Goal: Complete application form

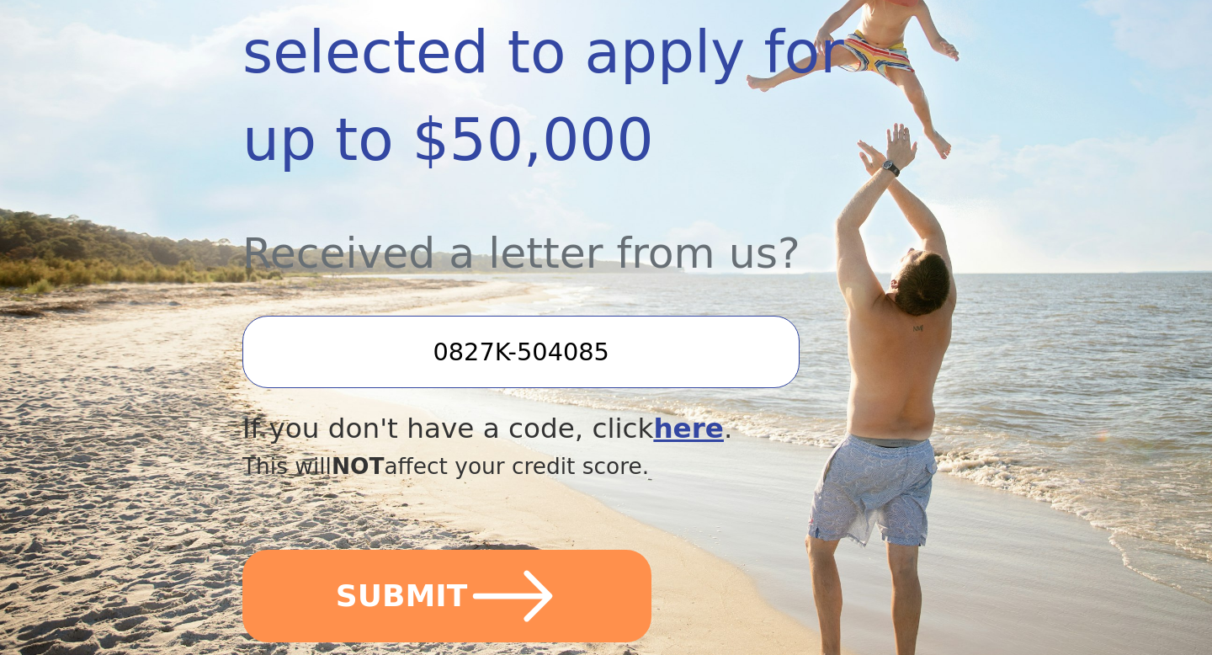
scroll to position [448, 0]
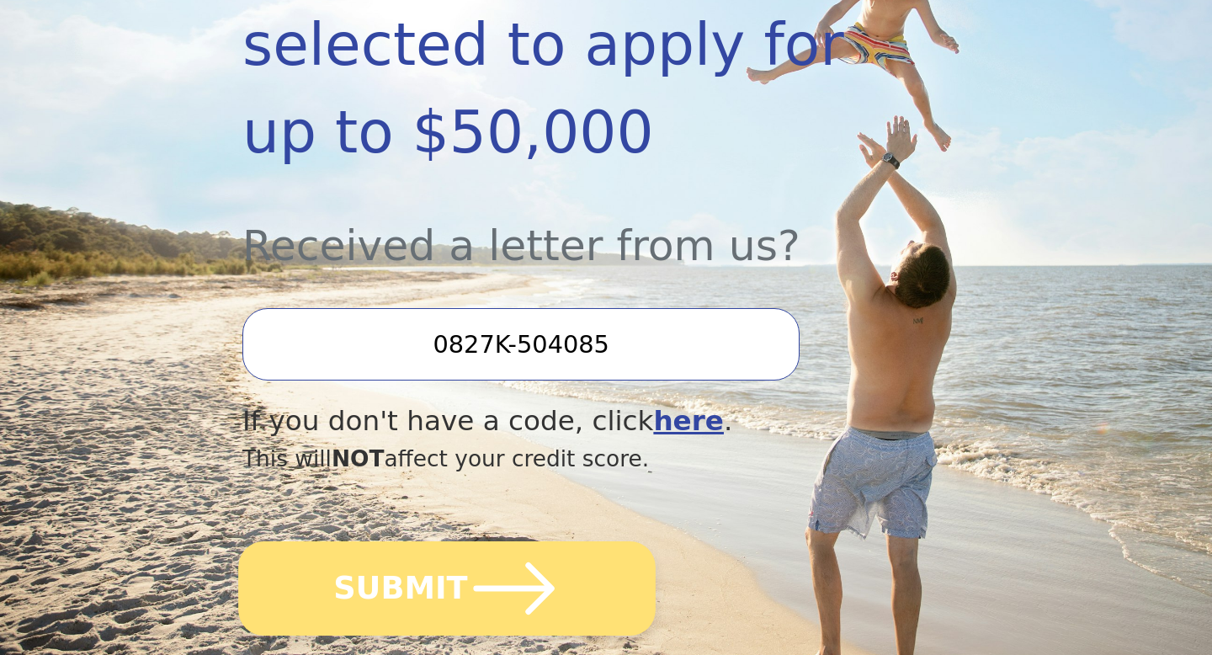
click at [499, 568] on icon "submit" at bounding box center [514, 588] width 93 height 93
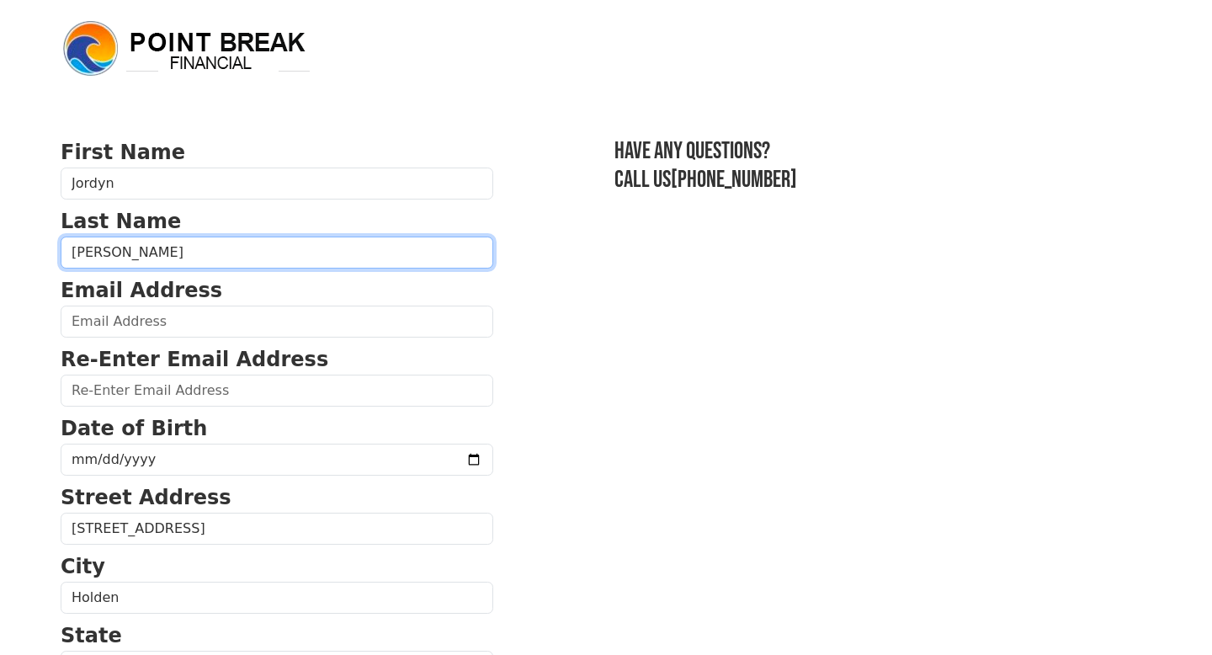
click at [246, 248] on input "[PERSON_NAME]" at bounding box center [277, 252] width 433 height 32
type input "[PERSON_NAME]"
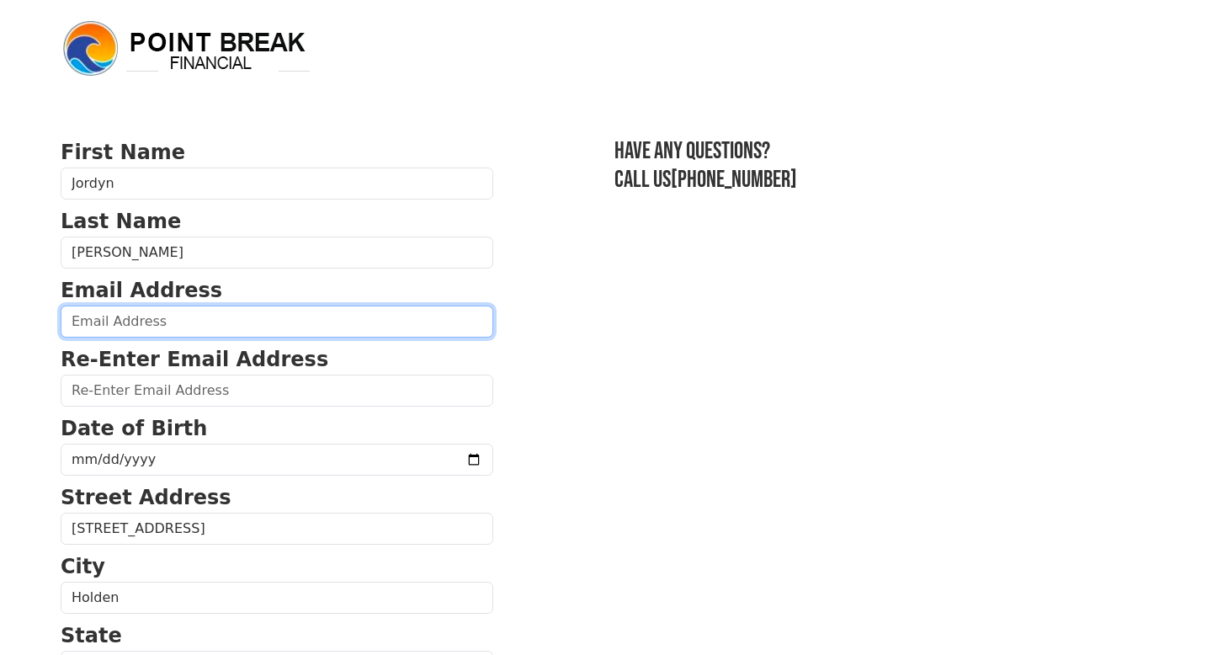
click at [125, 316] on input "email" at bounding box center [277, 321] width 433 height 32
type input "1"
type input "[EMAIL_ADDRESS][DOMAIN_NAME]"
type input "[PHONE_NUMBER]"
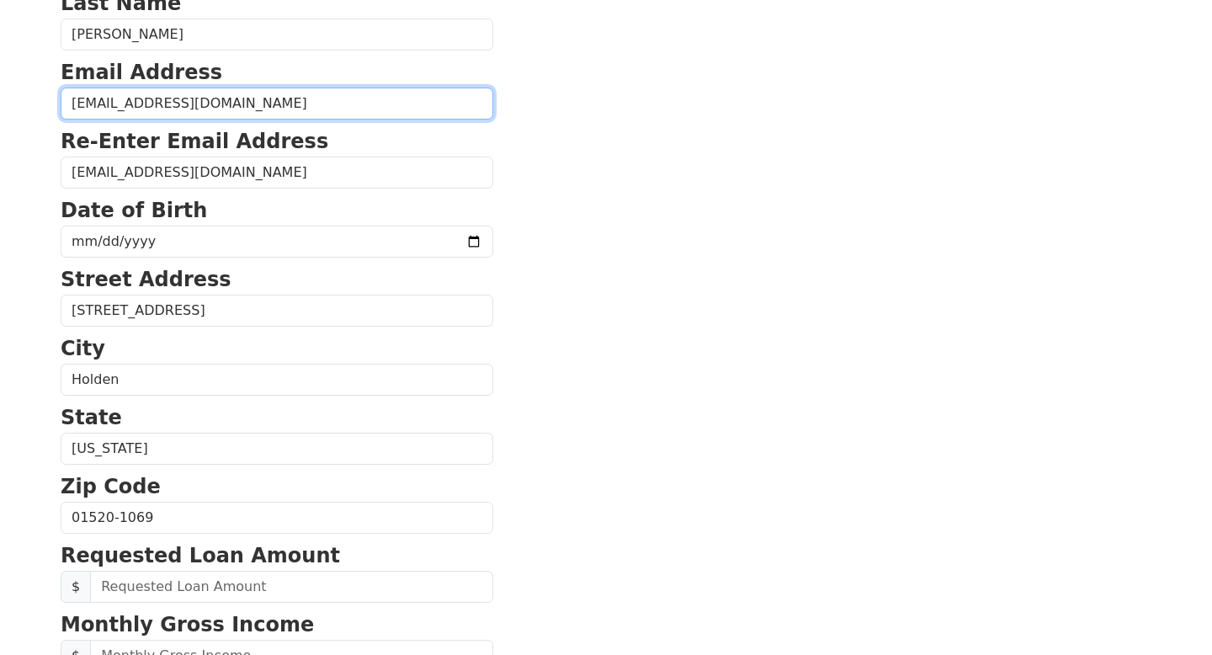
scroll to position [211, 0]
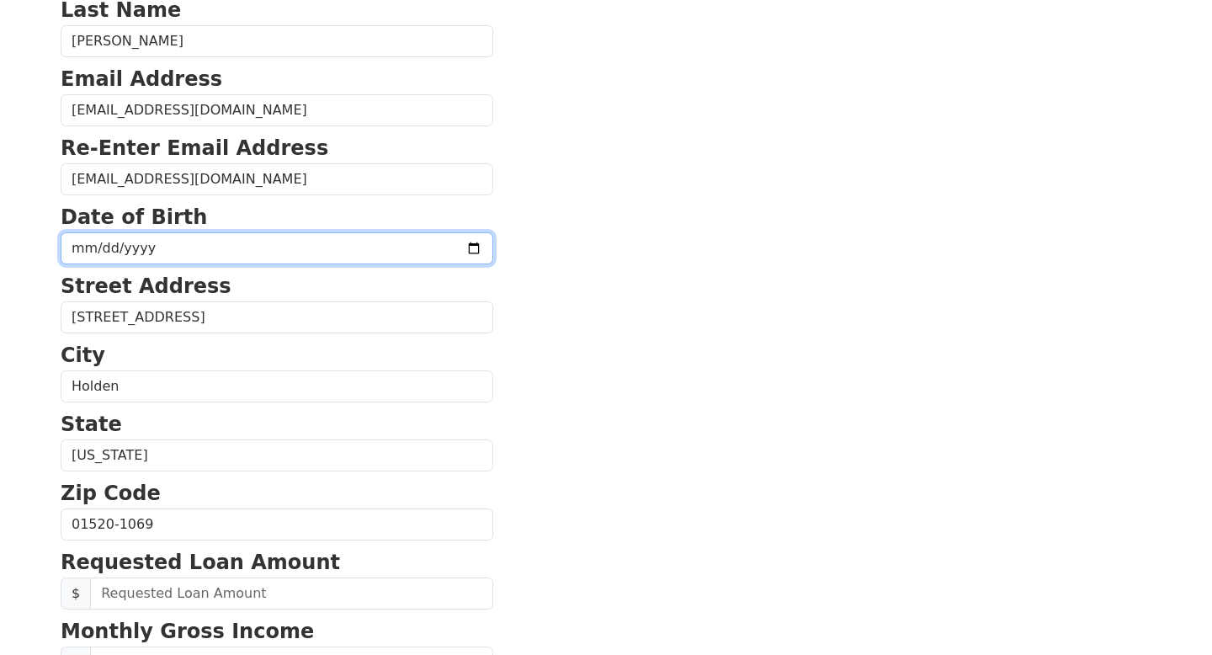
click at [183, 247] on input "date" at bounding box center [277, 248] width 433 height 32
type input "[DATE]"
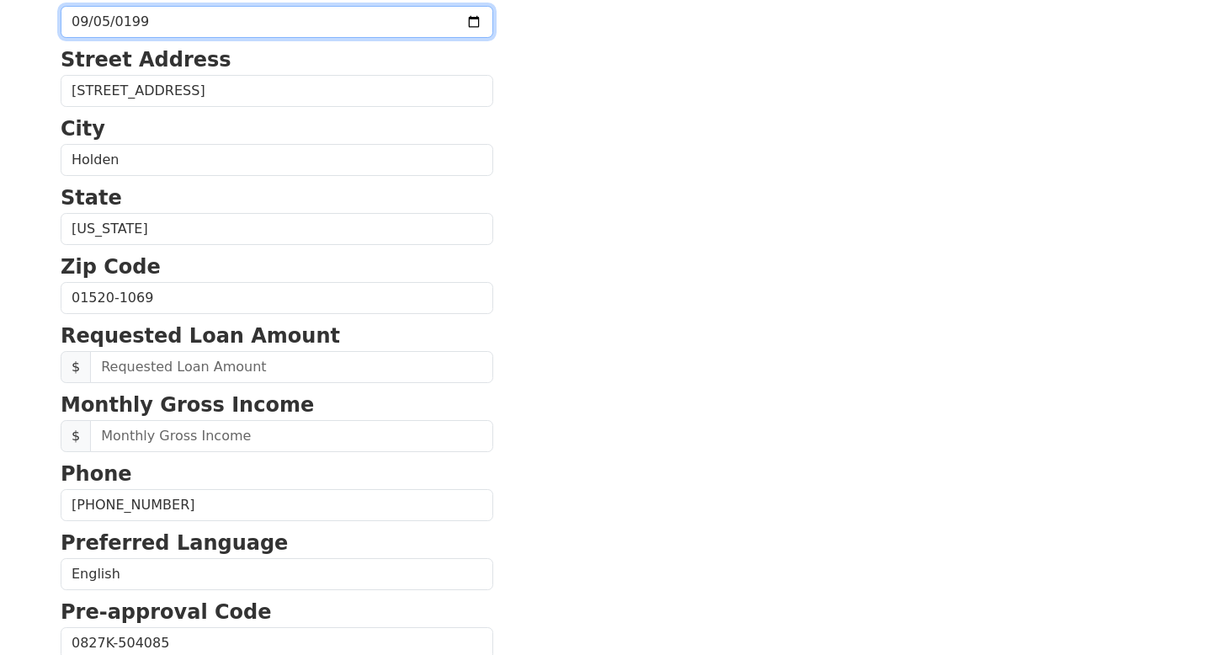
scroll to position [454, 0]
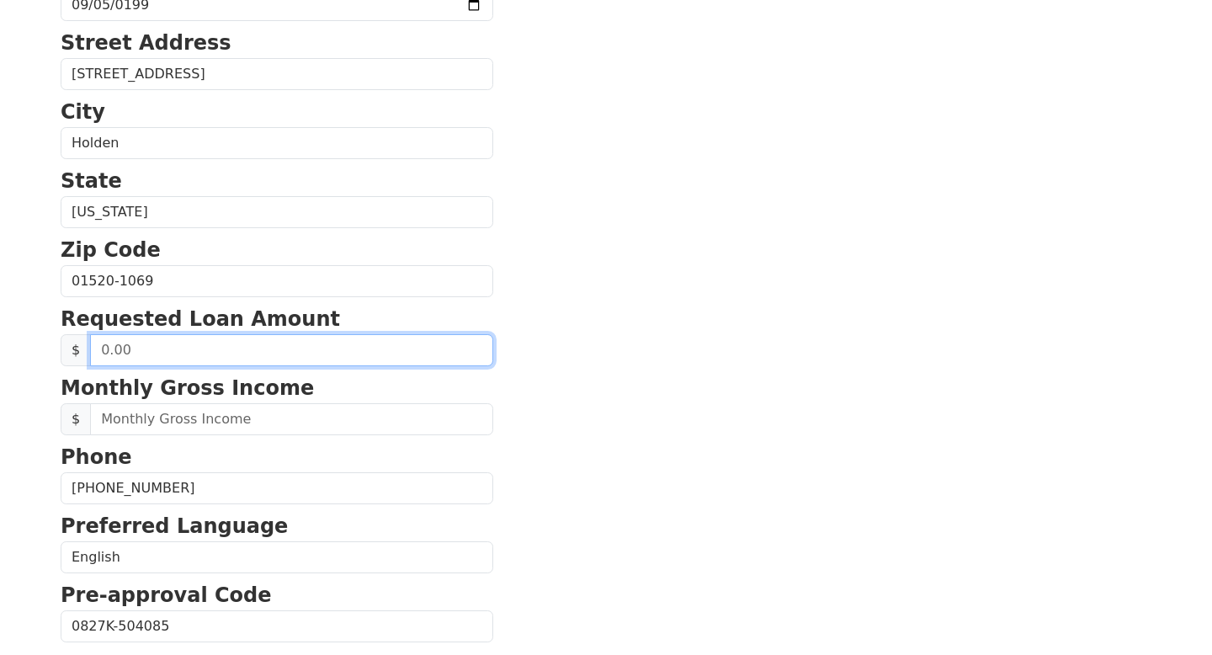
click at [167, 353] on input "text" at bounding box center [291, 350] width 403 height 32
type input "9.00"
type input "20,000.00"
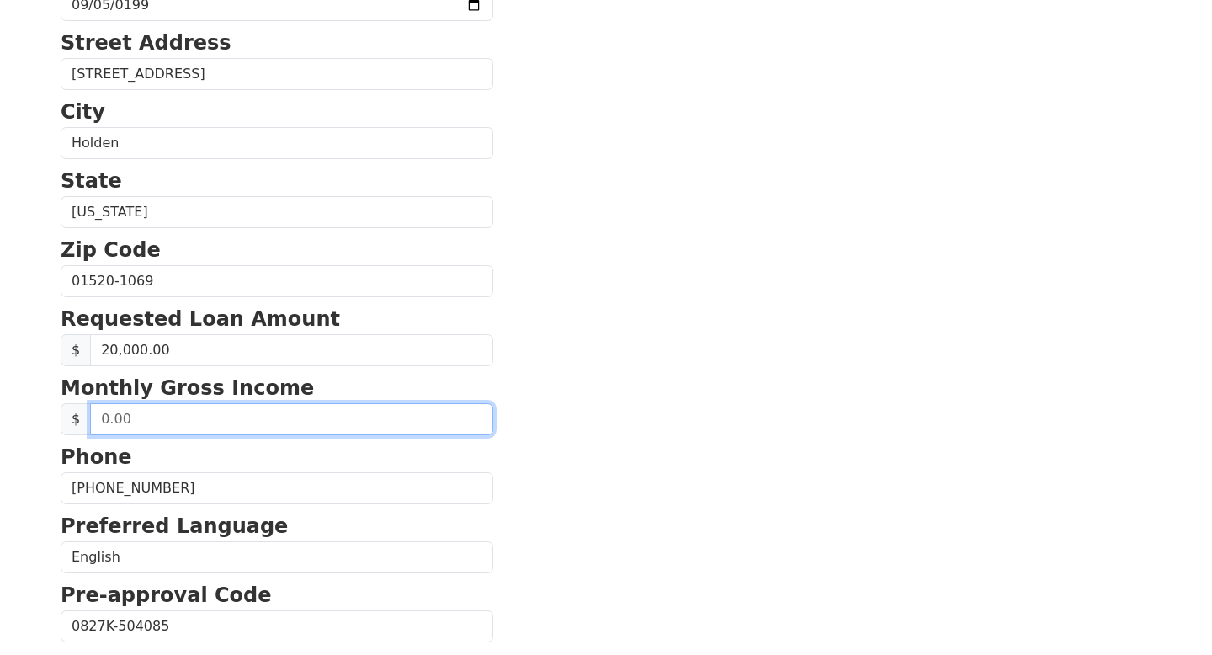
click at [211, 420] on input "text" at bounding box center [291, 419] width 403 height 32
type input "4,000.00"
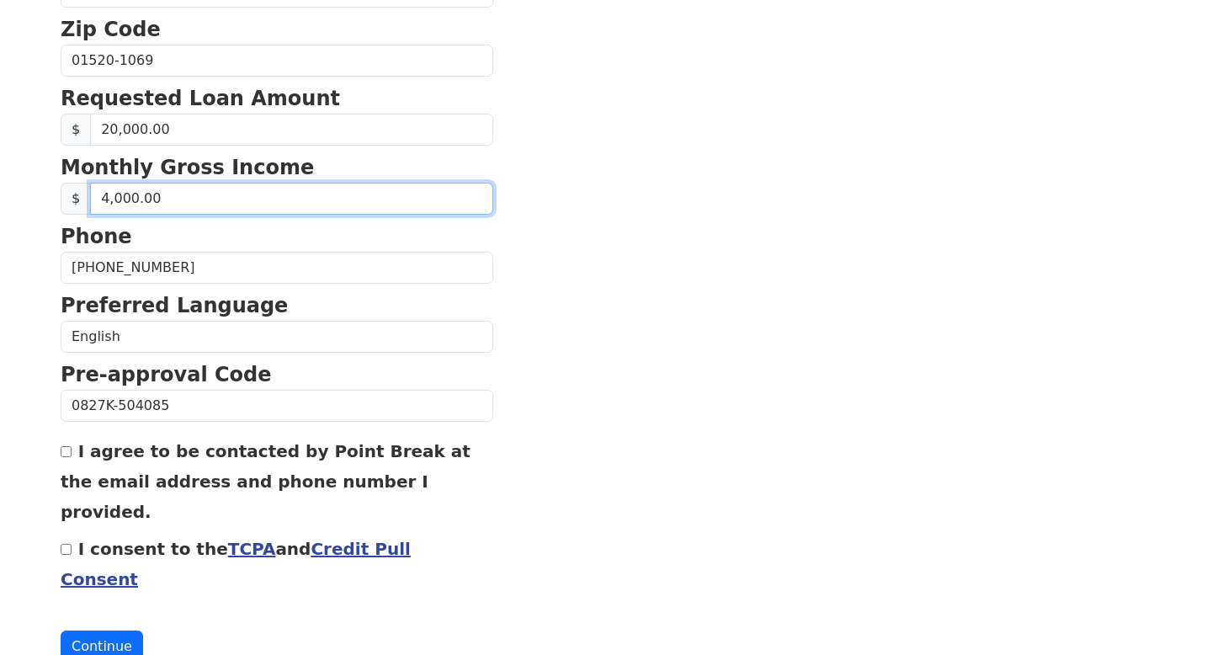
scroll to position [684, 0]
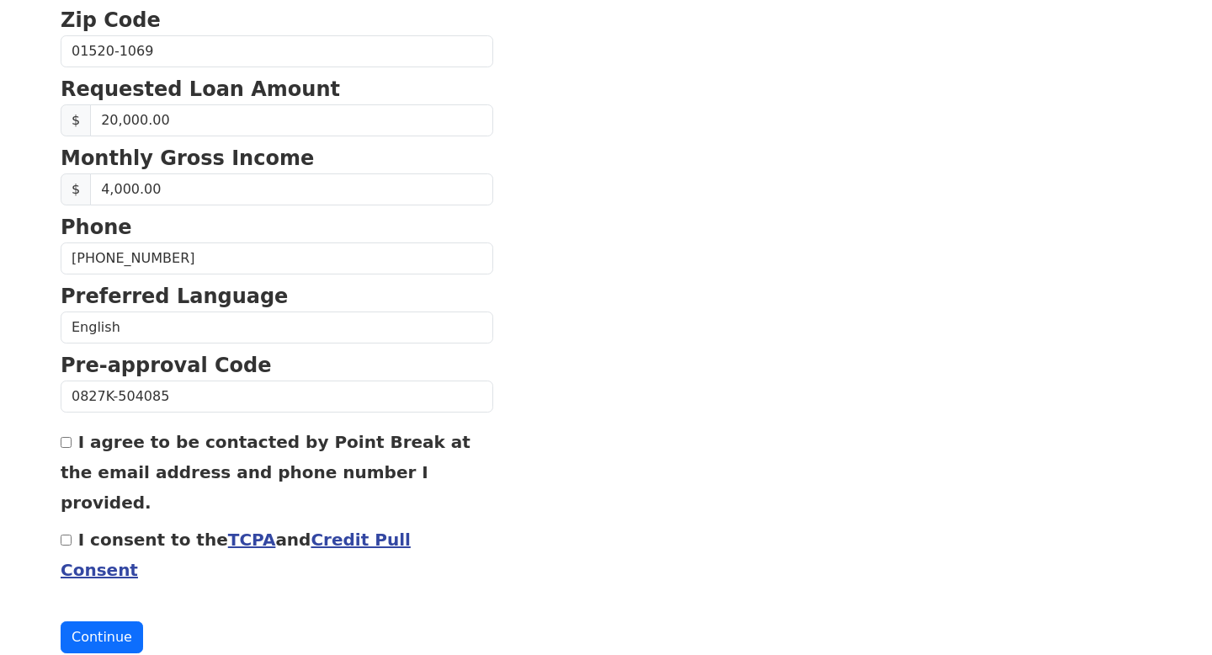
click at [78, 438] on label "I agree to be contacted by Point Break at the email address and phone number I …" at bounding box center [266, 472] width 410 height 81
click at [72, 438] on input "I agree to be contacted by Point Break at the email address and phone number I …" at bounding box center [66, 442] width 11 height 11
checkbox input "true"
click at [71, 534] on input "I consent to the TCPA and Credit Pull Consent" at bounding box center [66, 539] width 11 height 11
checkbox input "true"
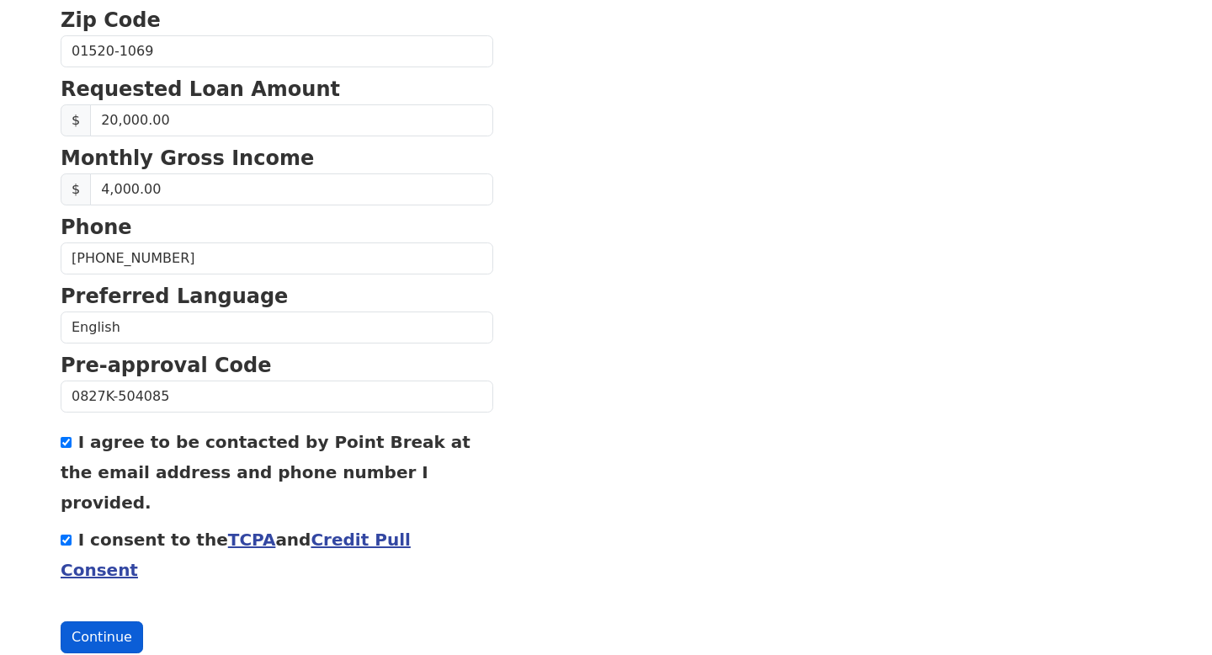
click at [102, 621] on button "Continue" at bounding box center [102, 637] width 82 height 32
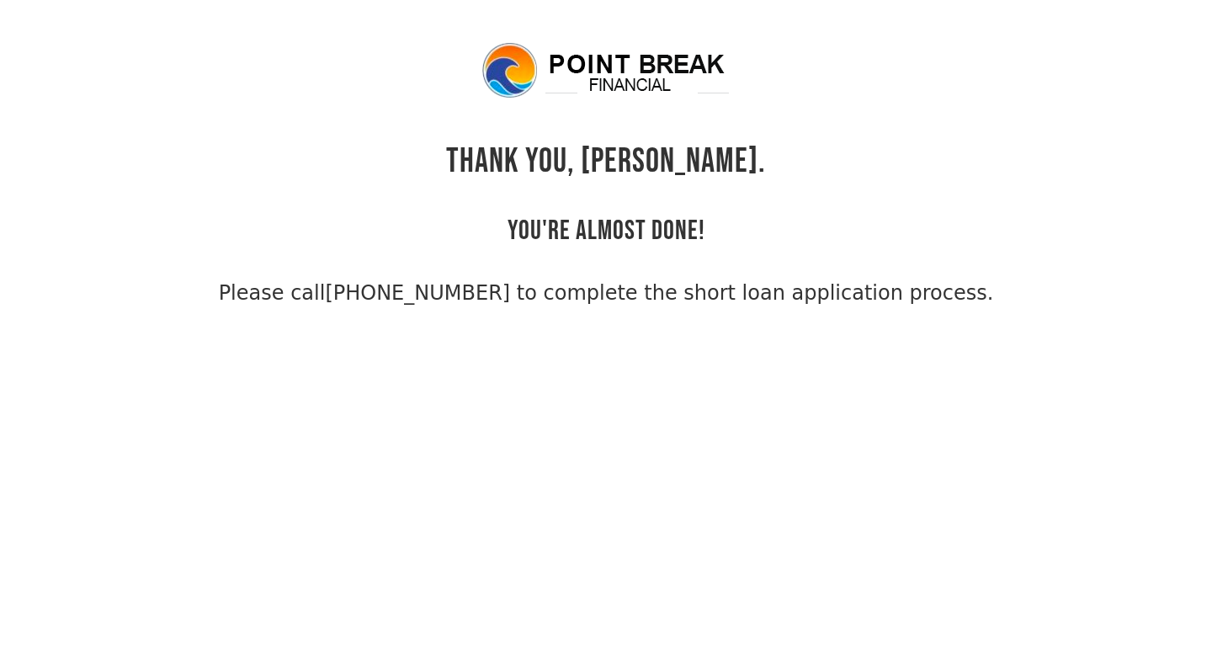
click at [370, 293] on span "Please call [PHONE_NUMBER] to complete the short loan application process." at bounding box center [606, 293] width 775 height 30
click at [454, 295] on link "(855) 202-9500 to complete the short loan application process." at bounding box center [659, 293] width 668 height 24
